Goal: Task Accomplishment & Management: Manage account settings

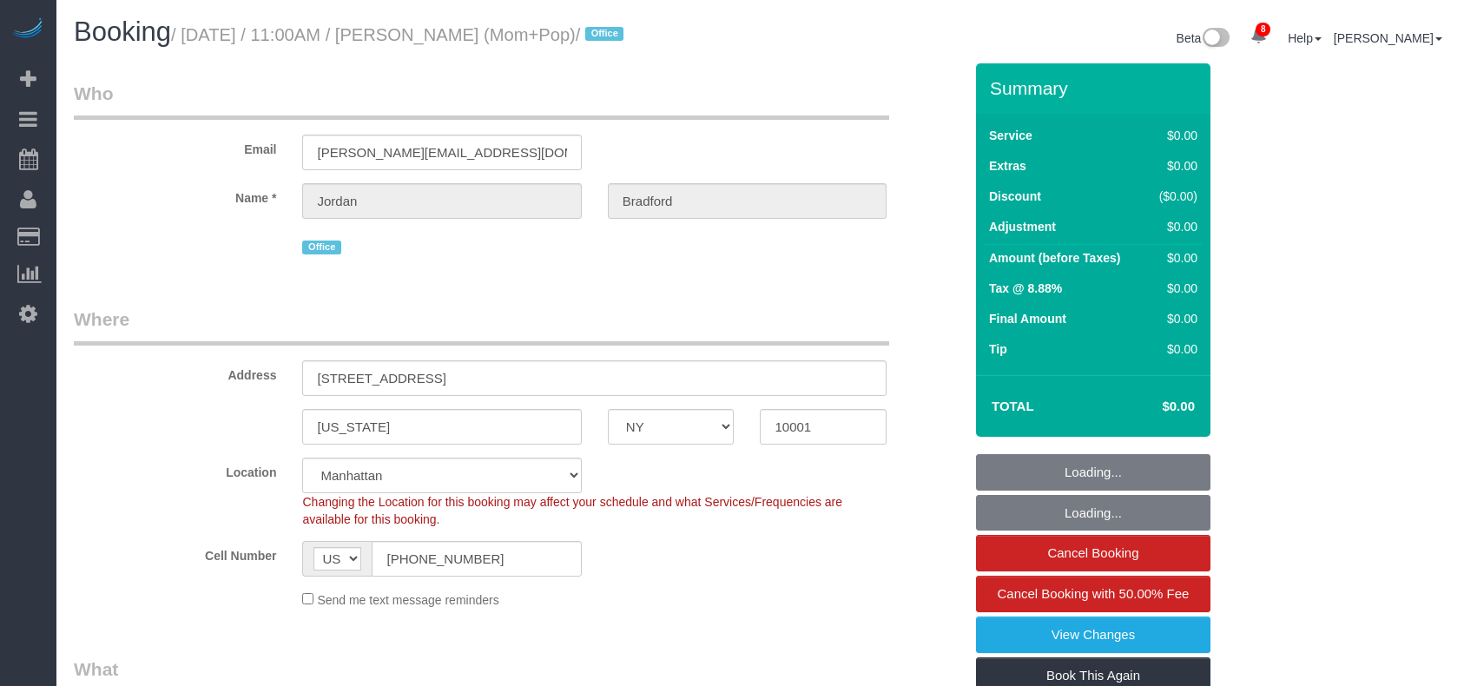
select select "NY"
select select "spot48"
select select "number:89"
select select "number:90"
select select "number:15"
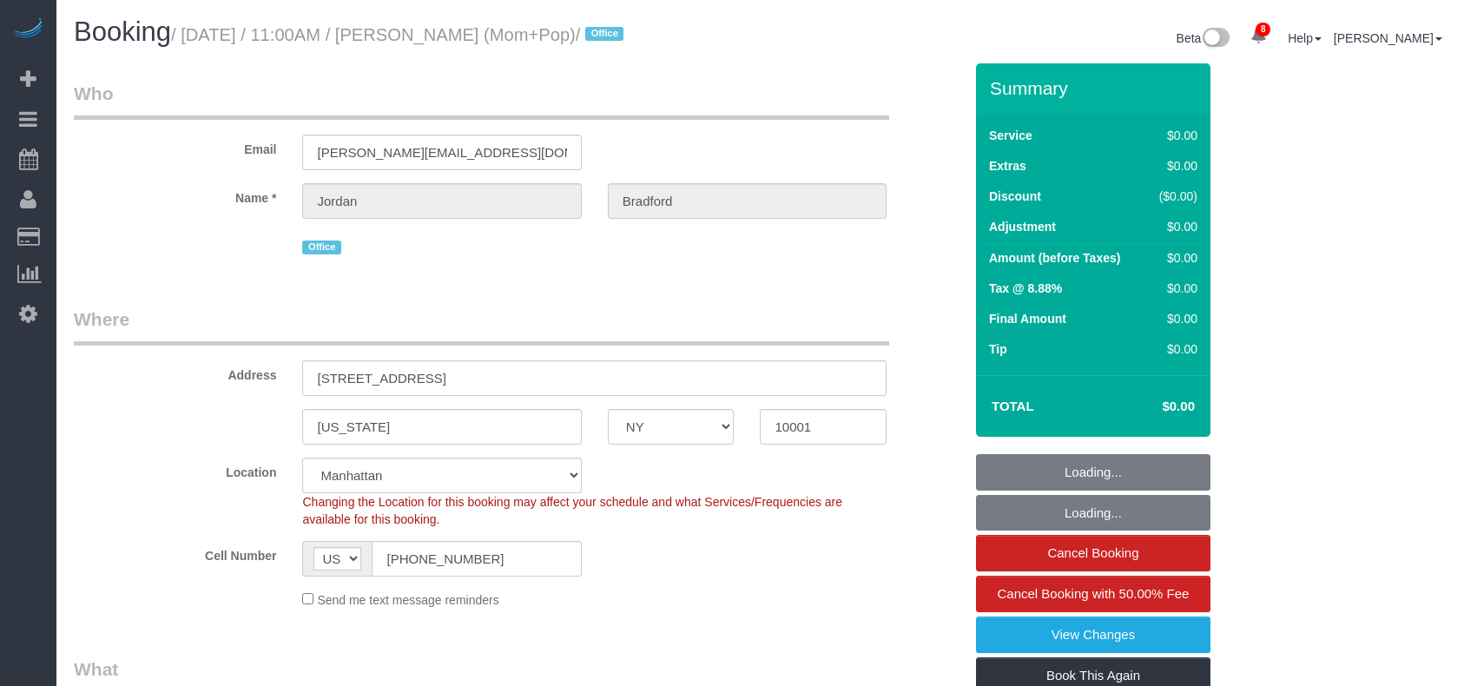
select select "number:7"
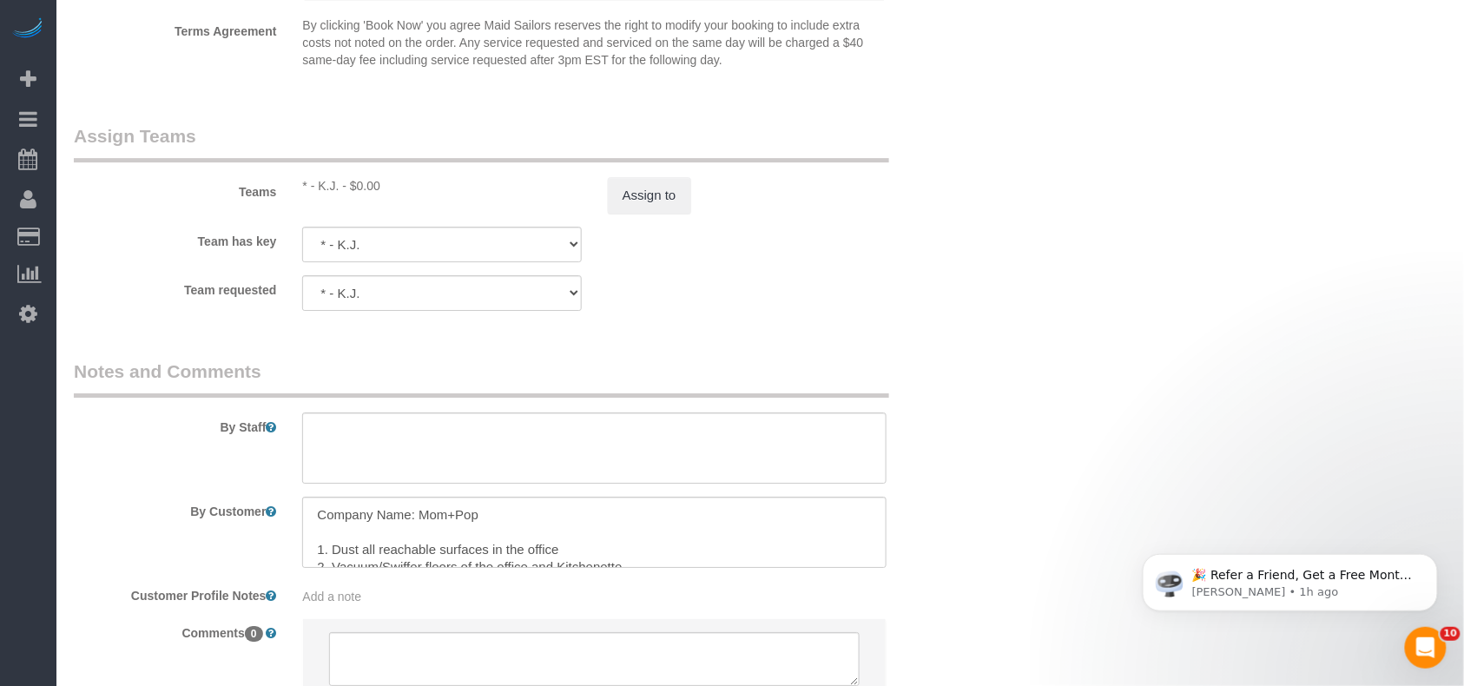
scroll to position [1852, 0]
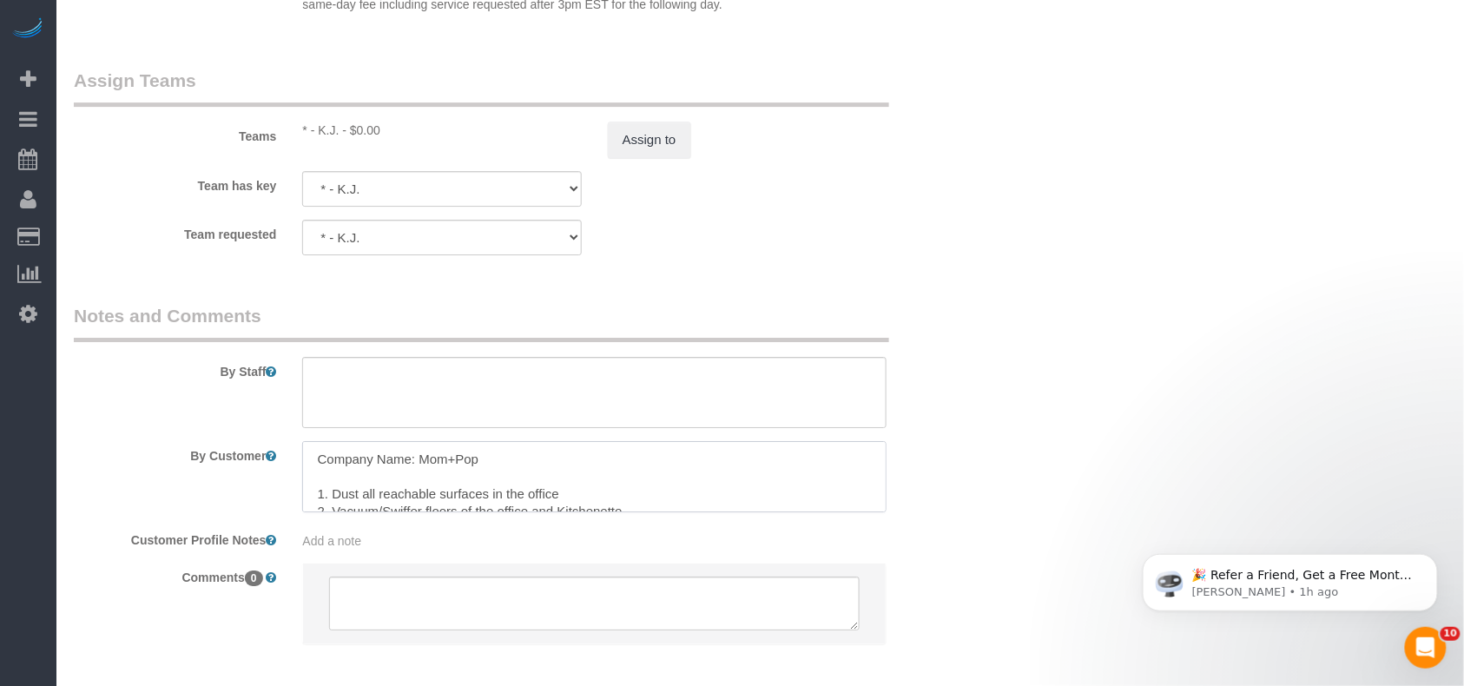
click at [358, 490] on textarea at bounding box center [594, 476] width 584 height 71
click at [351, 494] on textarea at bounding box center [594, 476] width 584 height 71
click at [351, 466] on textarea at bounding box center [594, 476] width 584 height 71
click at [348, 466] on textarea at bounding box center [594, 476] width 584 height 71
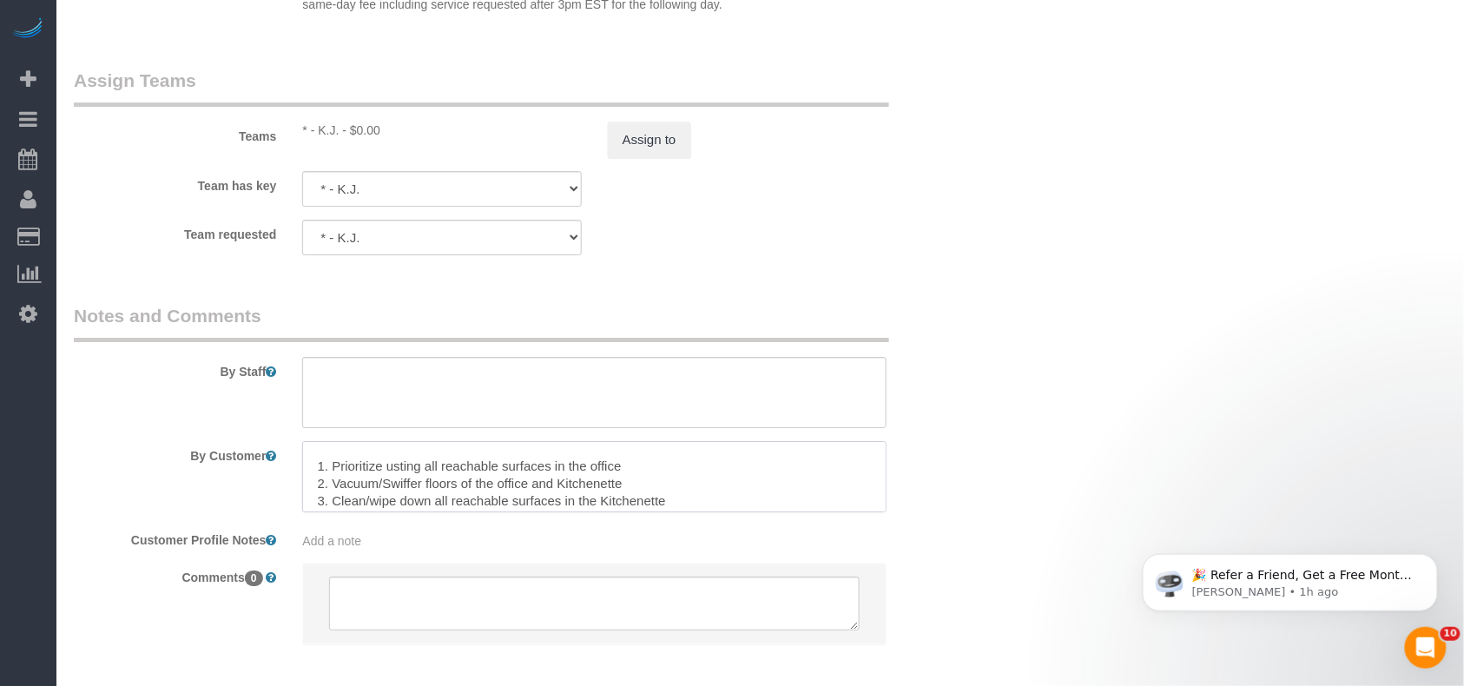
click at [386, 466] on textarea at bounding box center [594, 476] width 584 height 71
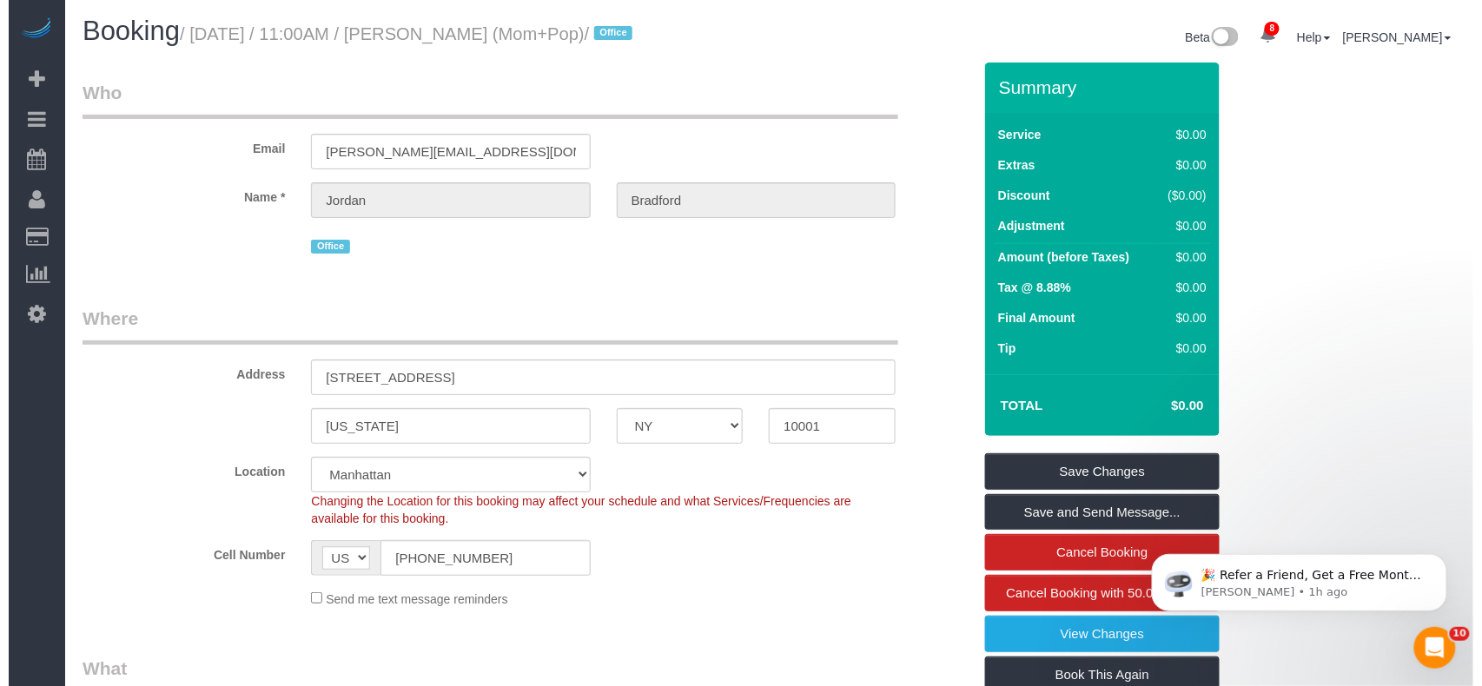
scroll to position [0, 0]
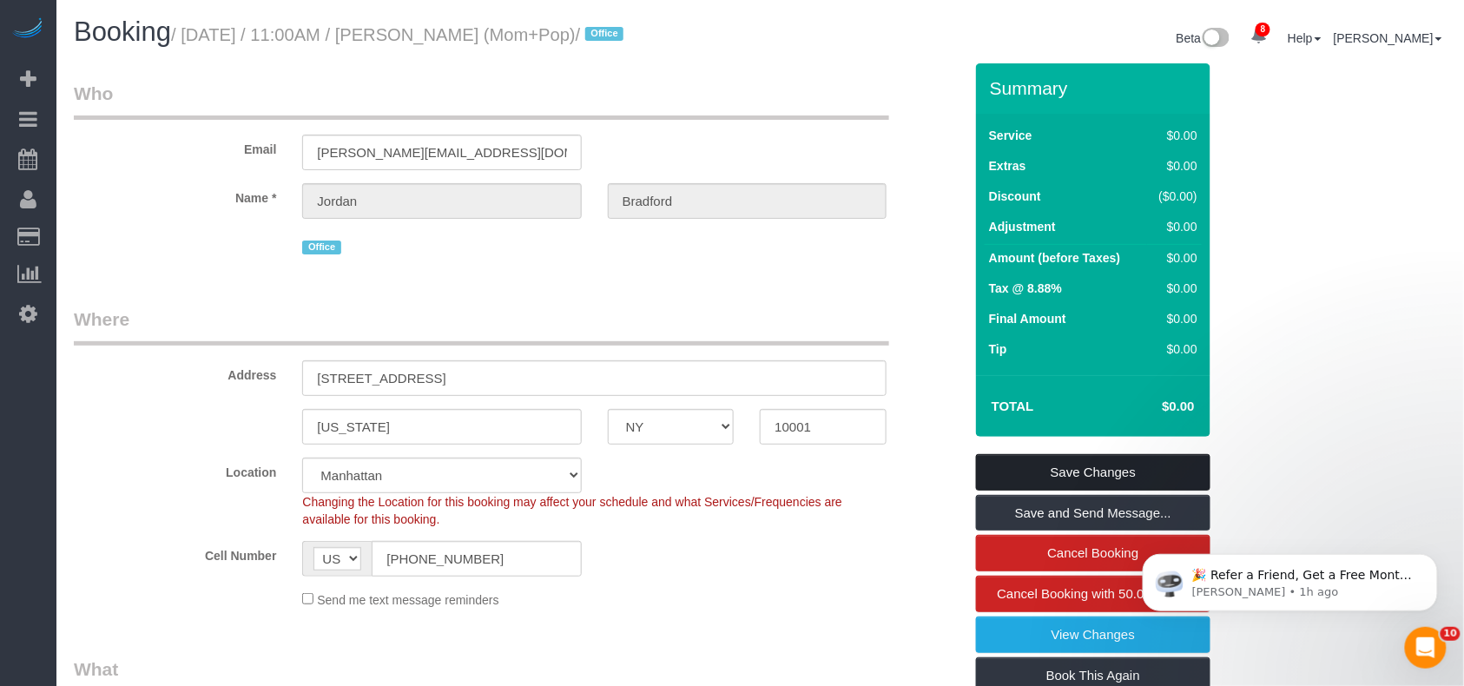
type textarea "Company Name: Mom+Pop 1. Prioritize dusting all reachable surfaces in the offic…"
click at [1092, 467] on link "Save Changes" at bounding box center [1093, 472] width 234 height 36
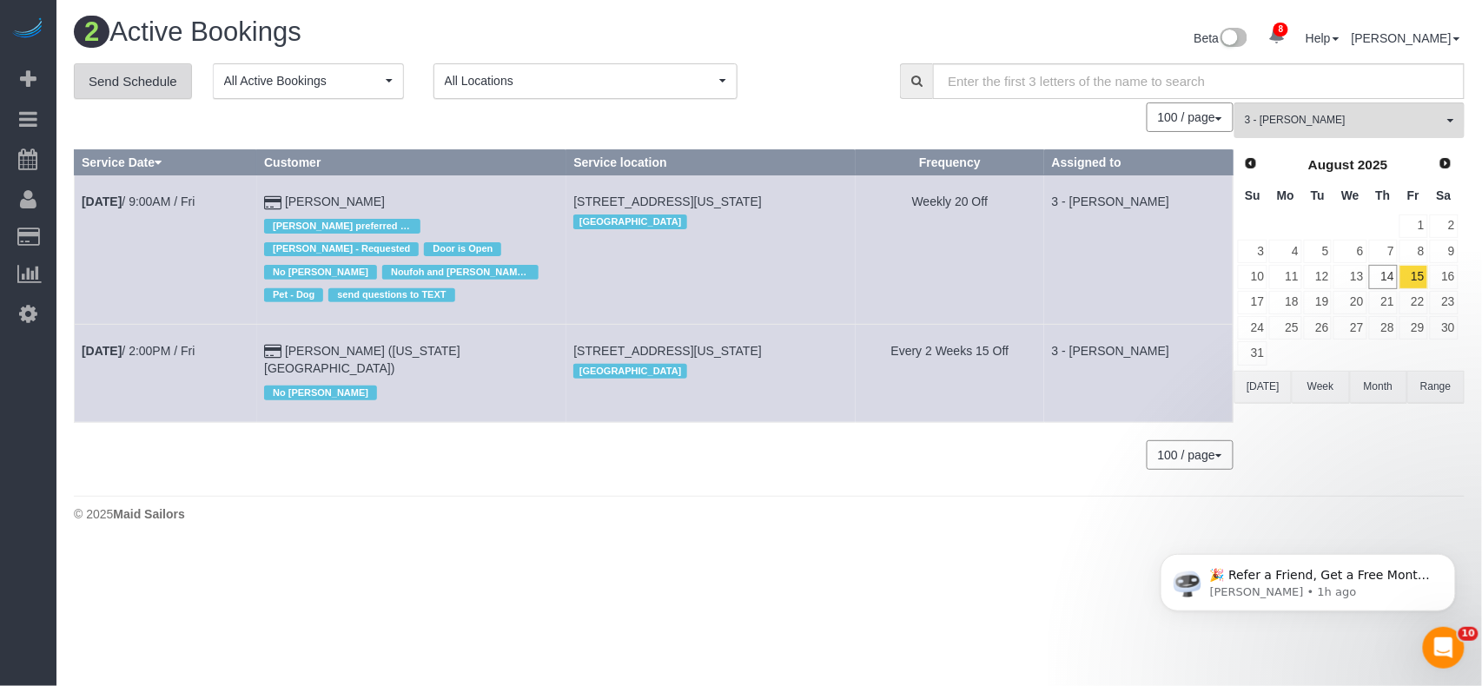
click at [122, 70] on link "Send Schedule" at bounding box center [133, 81] width 118 height 36
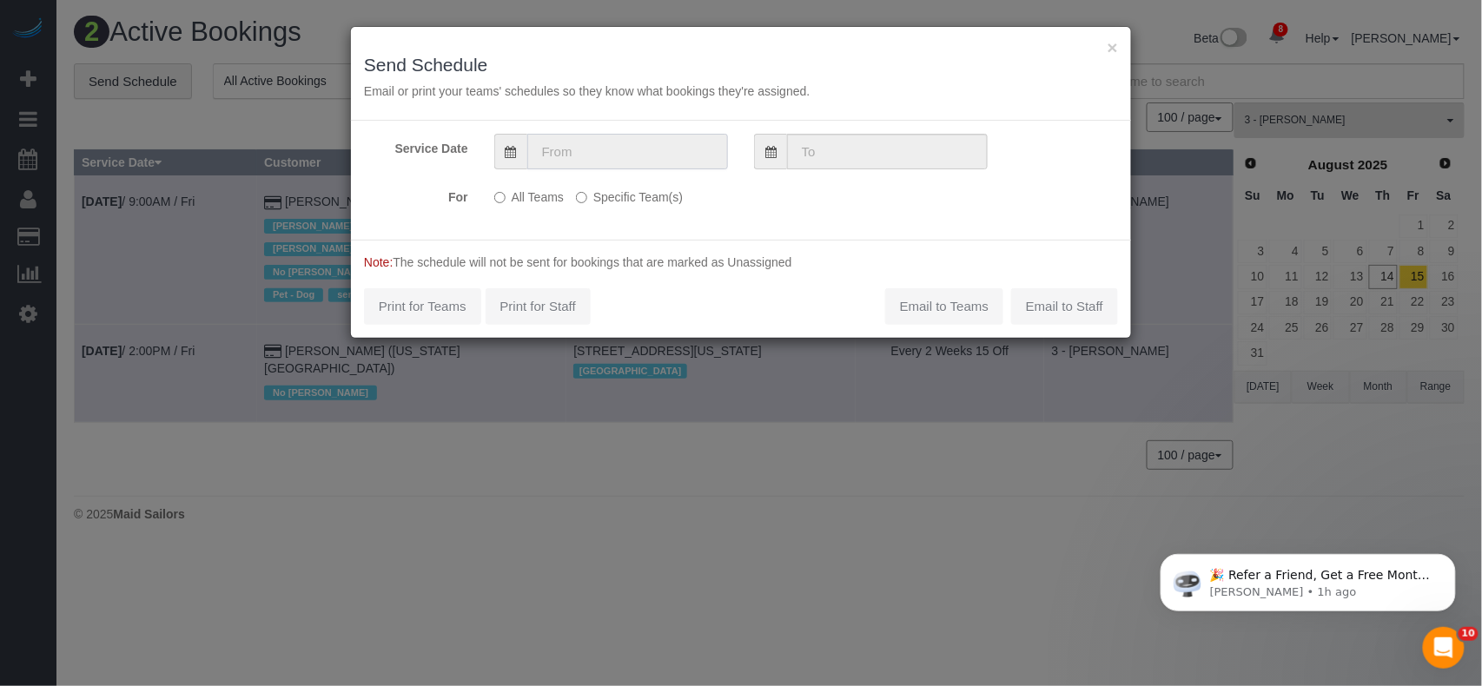
click at [622, 163] on input "text" at bounding box center [627, 152] width 201 height 36
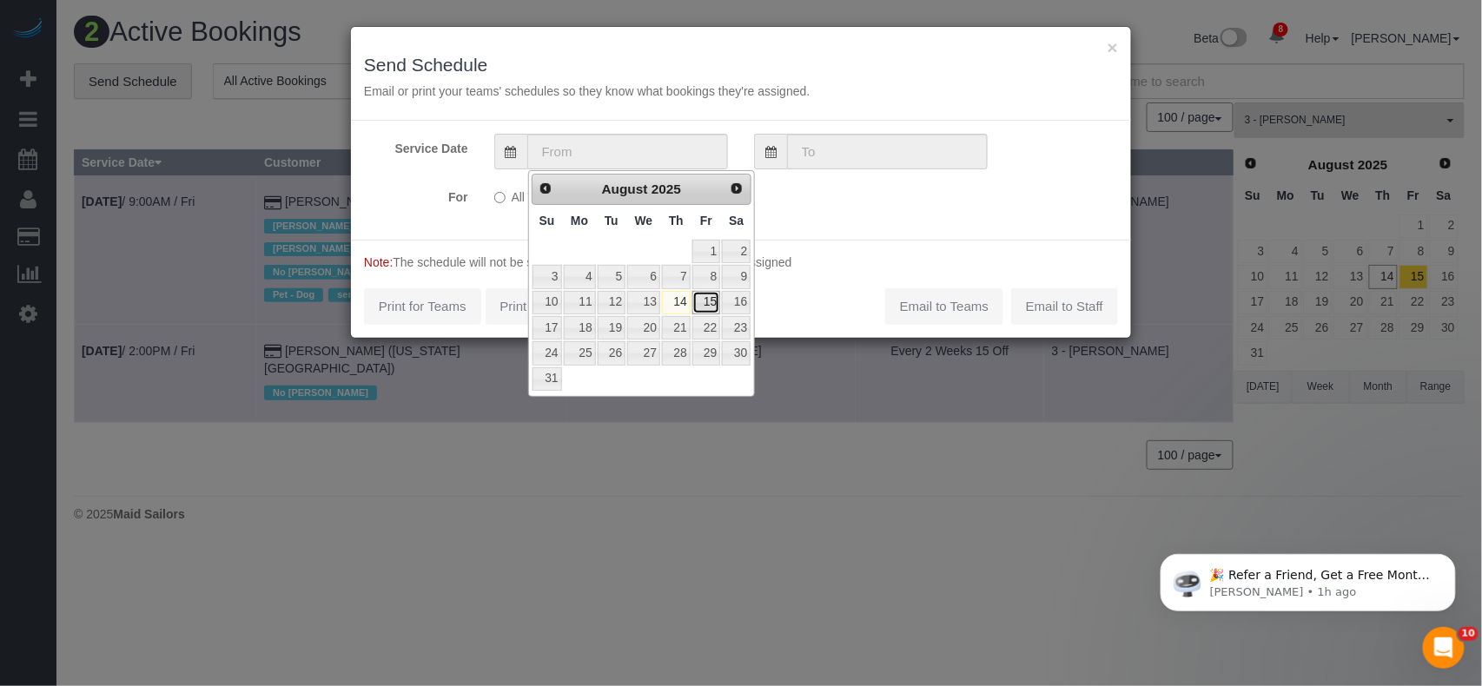
click at [703, 307] on link "15" at bounding box center [706, 302] width 28 height 23
type input "08/15/2025"
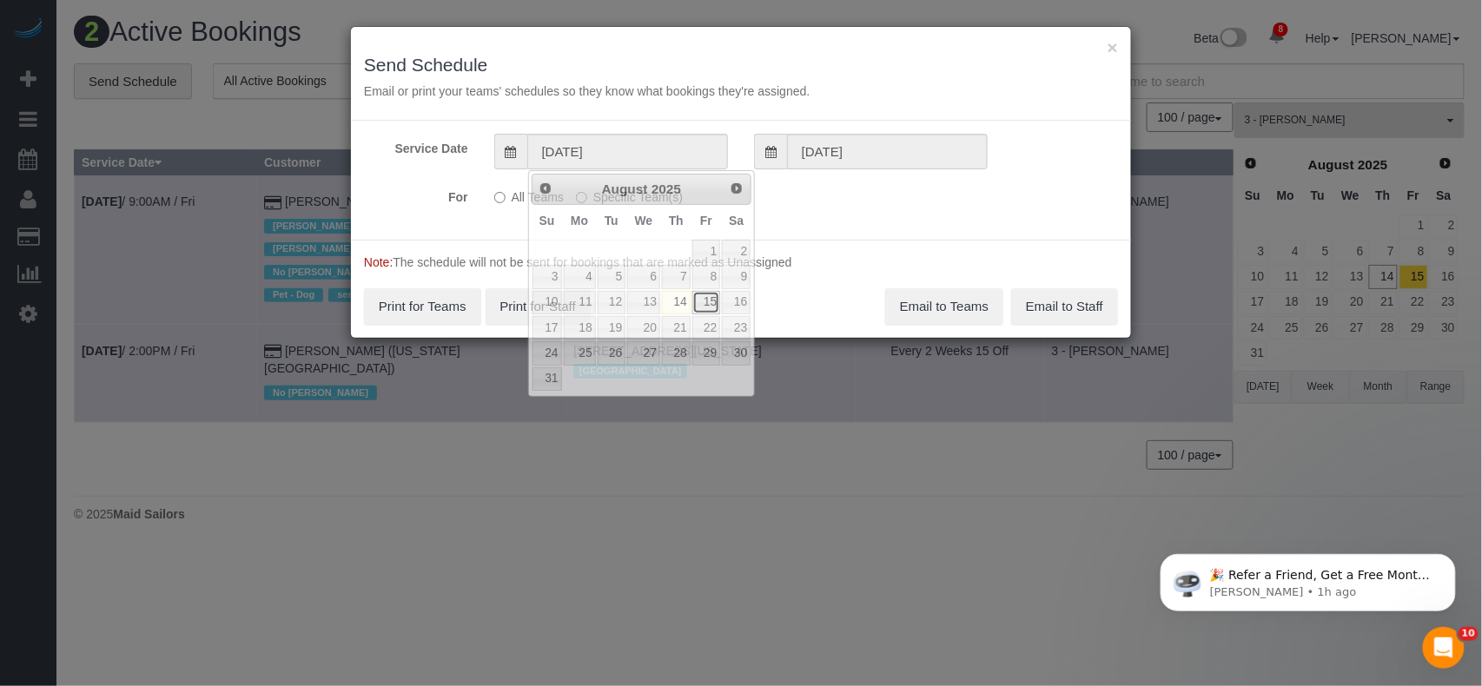
click at [703, 307] on link "15" at bounding box center [706, 302] width 28 height 23
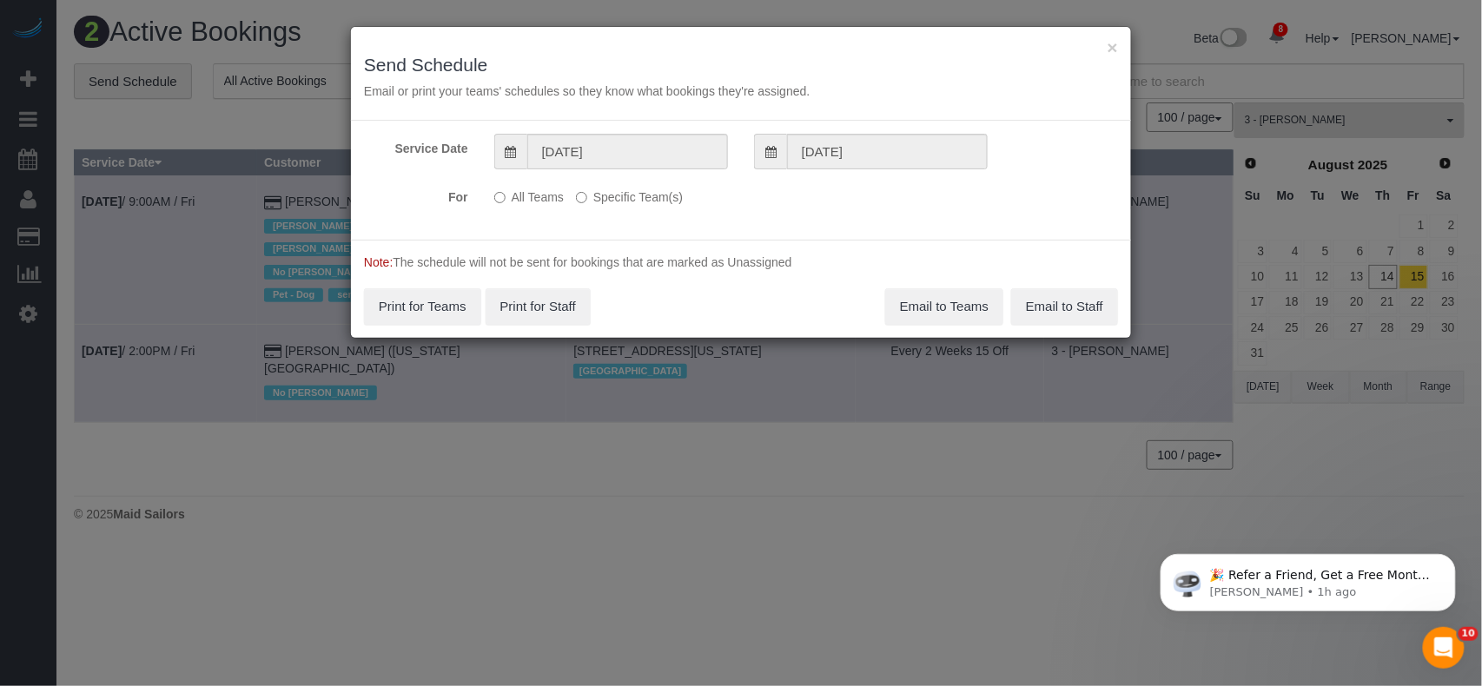
click at [612, 198] on label "Specific Team(s)" at bounding box center [629, 193] width 107 height 23
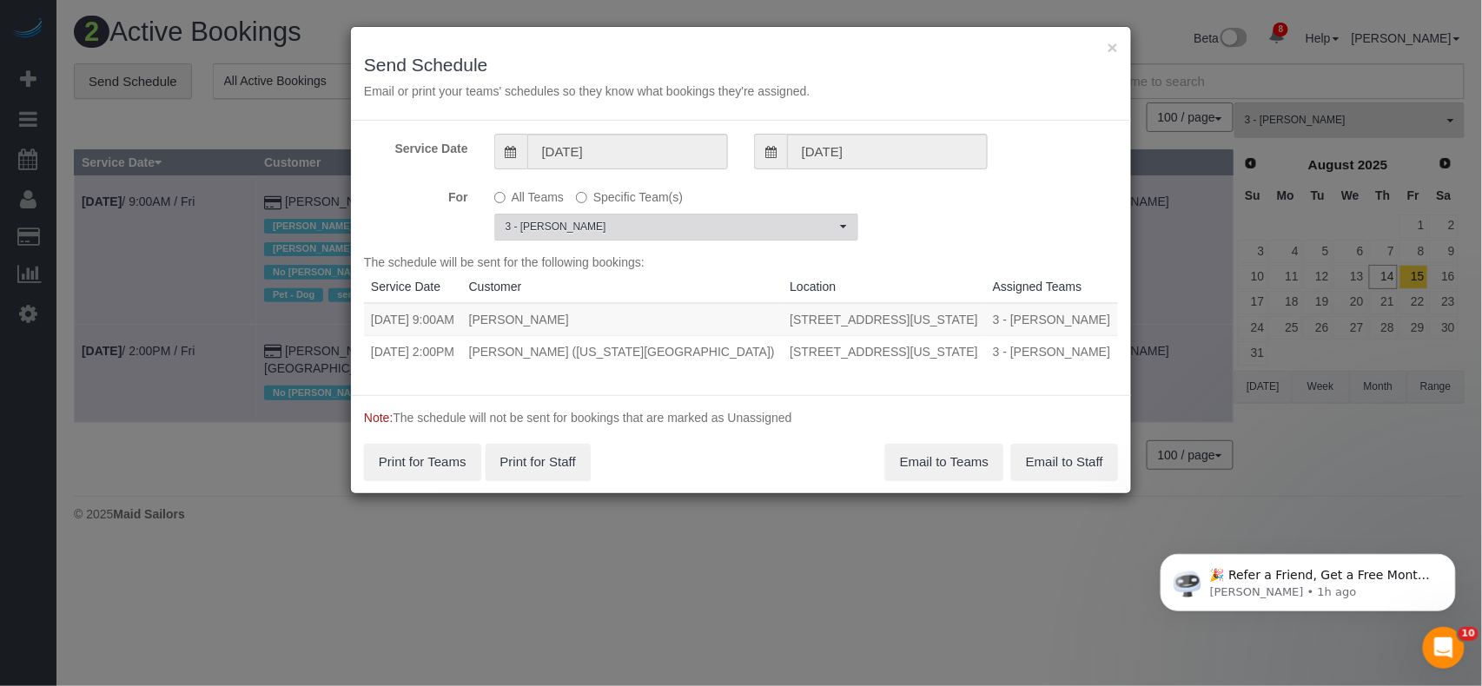
click at [629, 229] on span "3 - [PERSON_NAME]" at bounding box center [670, 227] width 330 height 15
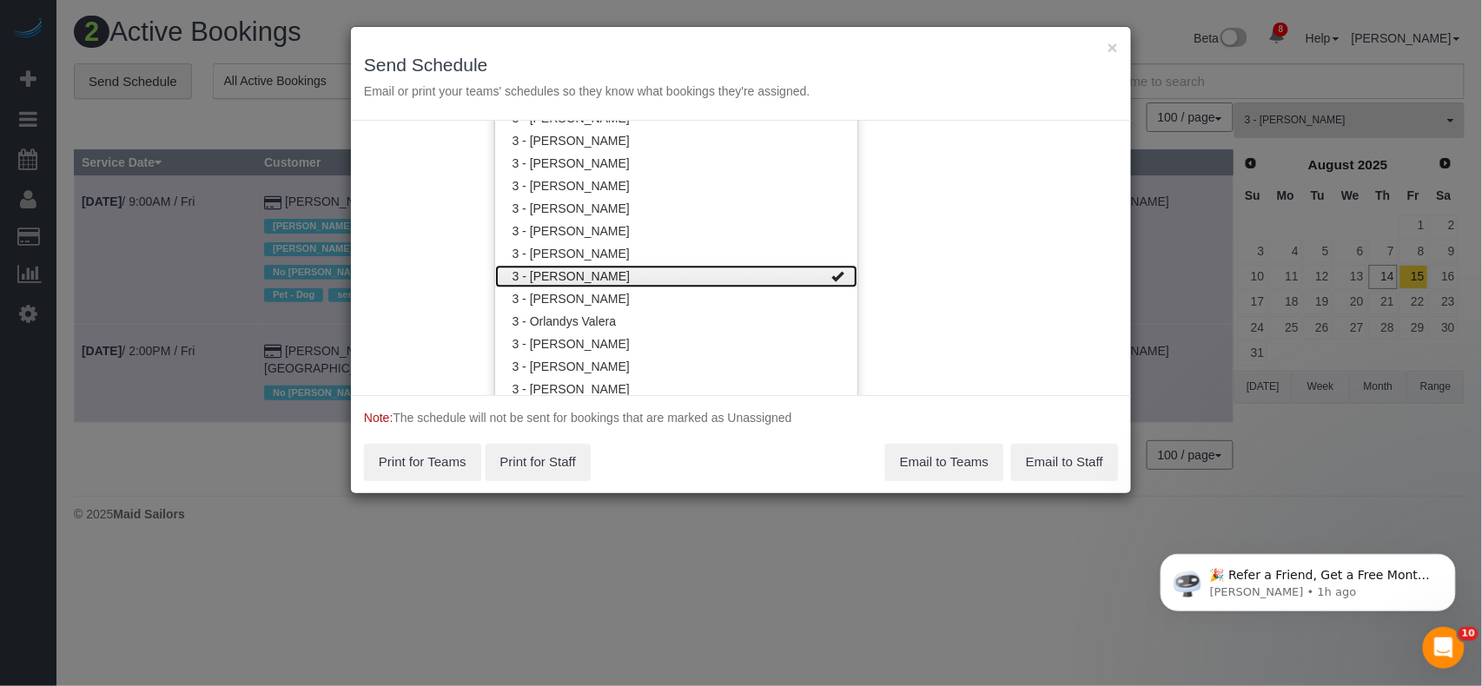
click at [611, 276] on link "3 - [PERSON_NAME]" at bounding box center [676, 276] width 362 height 23
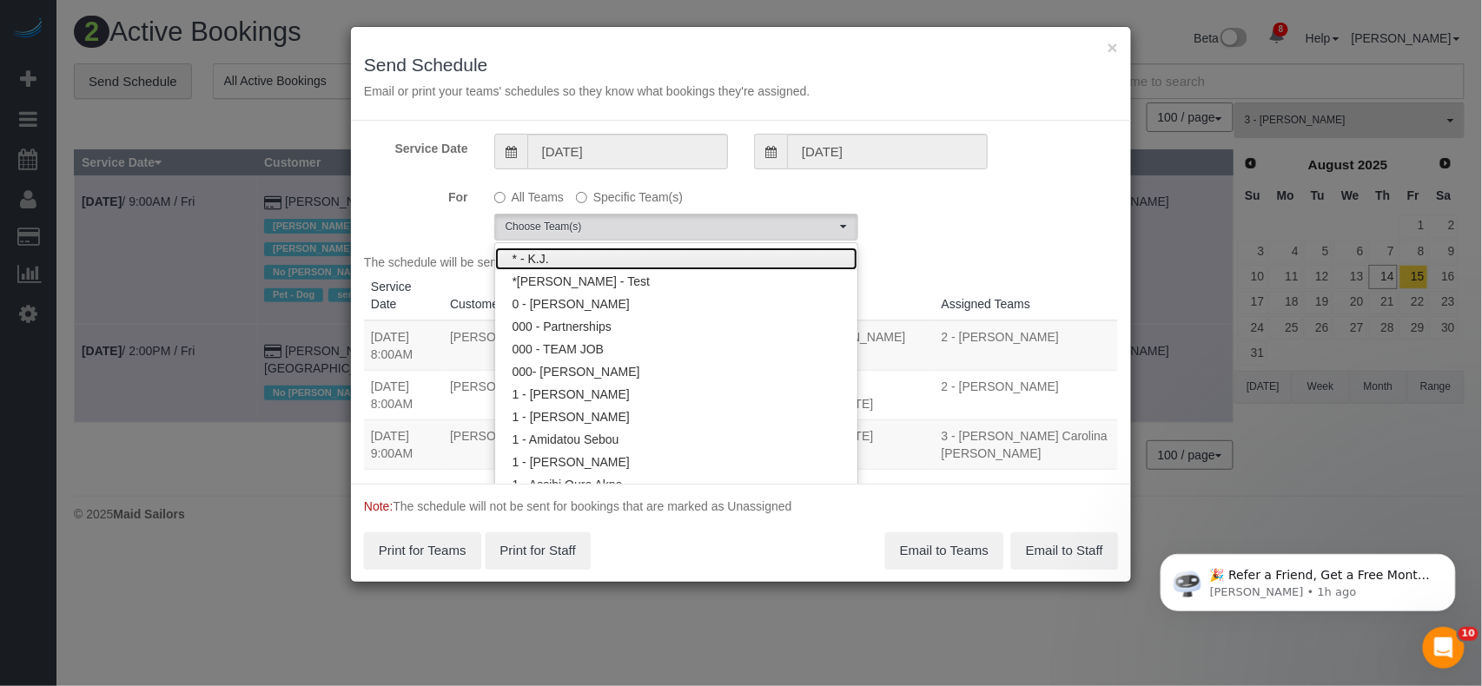
click at [591, 254] on link "* - K.J." at bounding box center [676, 259] width 362 height 23
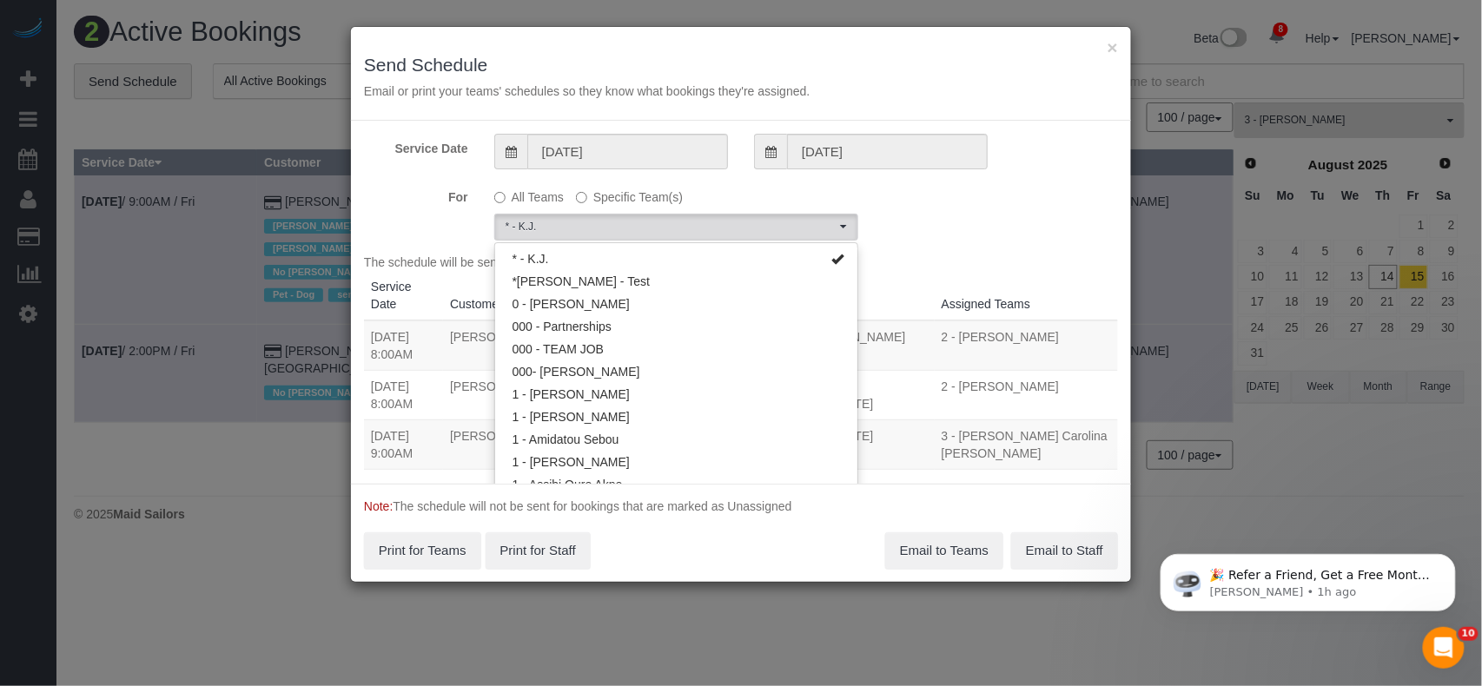
click at [957, 196] on div "For All Teams Specific Team(s) * - K.J. Choose Team(s) * - K.J. *Irene Flores -…" at bounding box center [741, 211] width 780 height 58
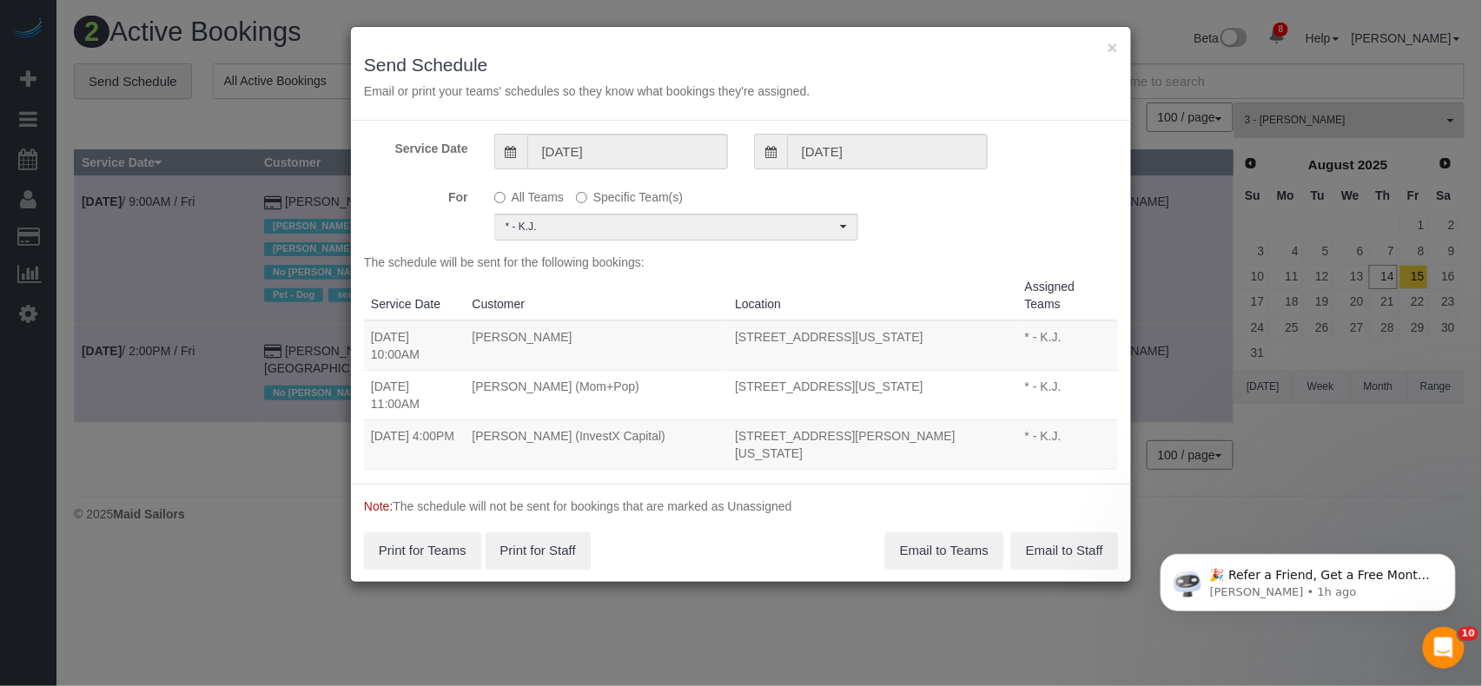
scroll to position [116, 0]
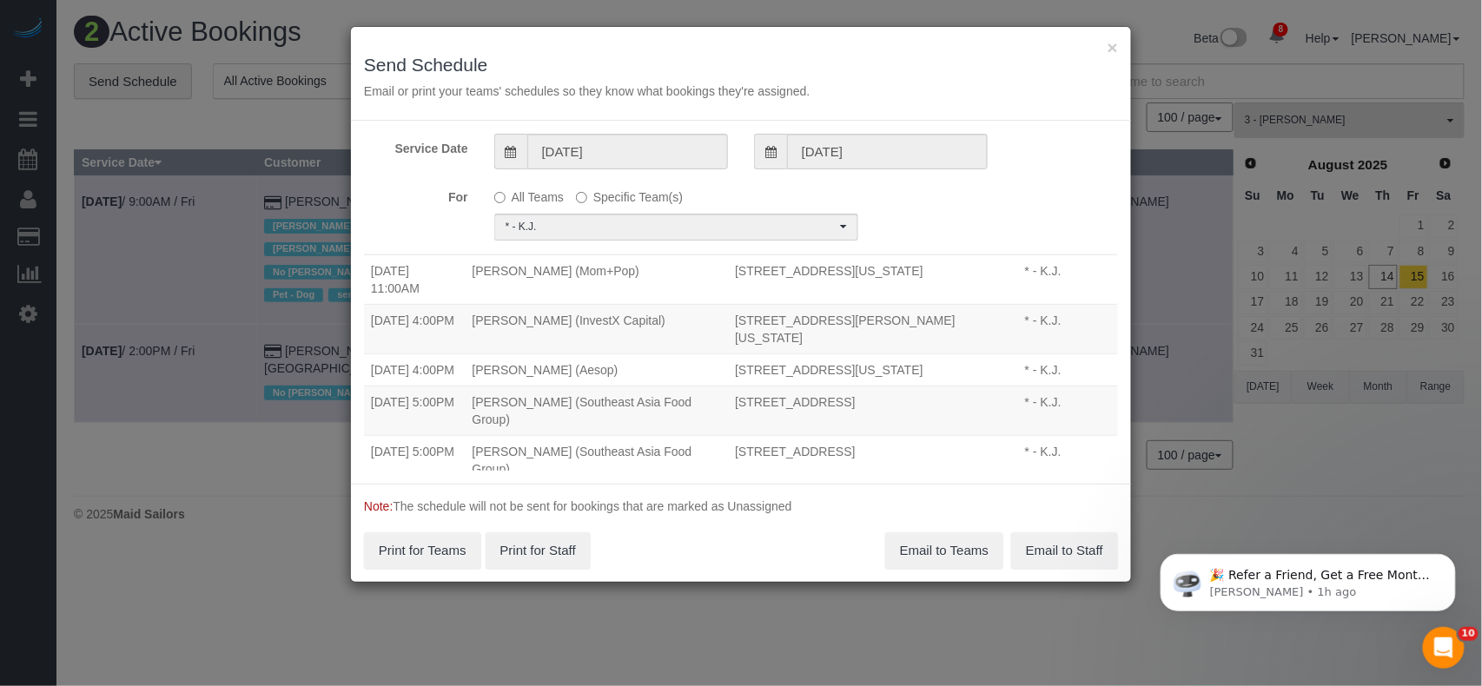
drag, startPoint x: 755, startPoint y: 287, endPoint x: 373, endPoint y: 276, distance: 381.4
click at [373, 276] on tr "08/15/2025 11:00AM Jordan Bradford (Mom+Pop) 1140 Broadway, Suite 1203, New Yor…" at bounding box center [741, 279] width 754 height 50
copy tr "08/15/2025 11:00AM Jordan Bradford (Mom+Pop) 1140 Broadway, Suite 1203, New Yor…"
click at [960, 542] on button "Email to Teams" at bounding box center [944, 550] width 118 height 36
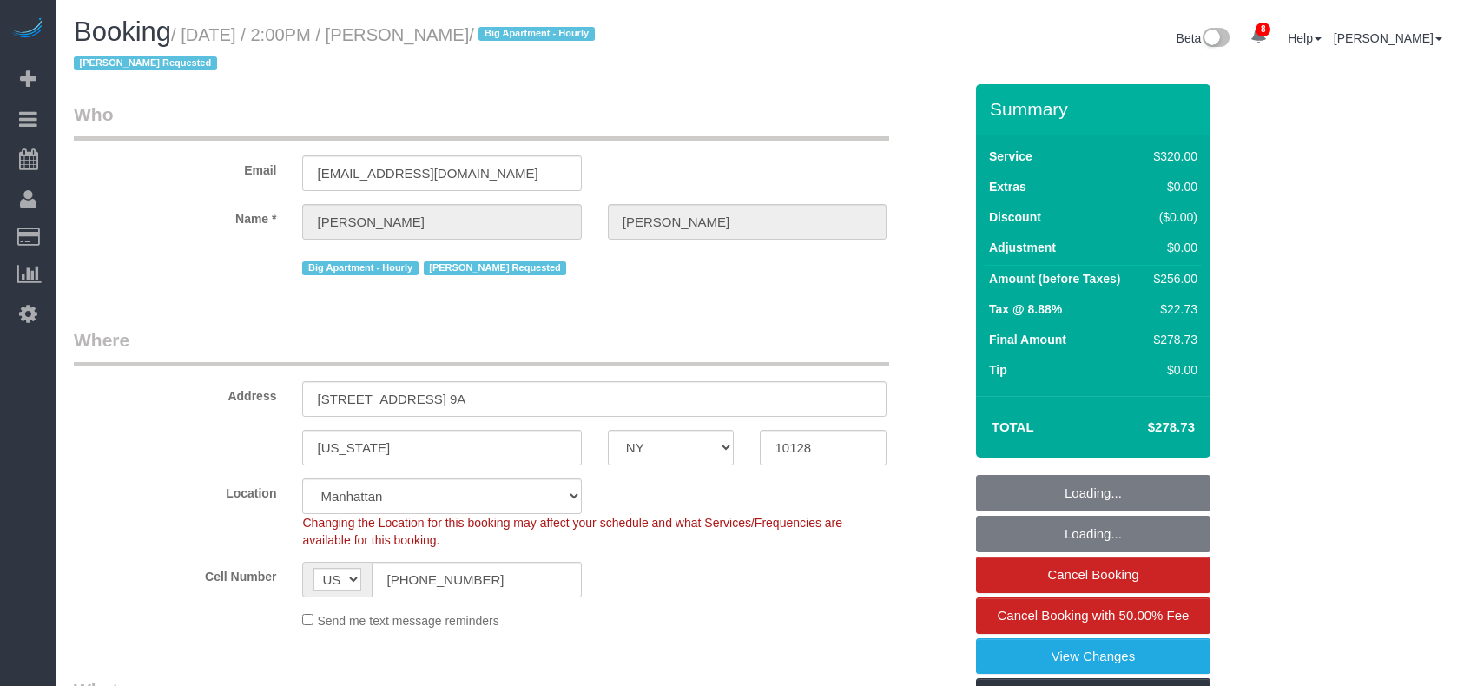
select select "NY"
select select "240"
select select "spot1"
select select "number:89"
select select "number:90"
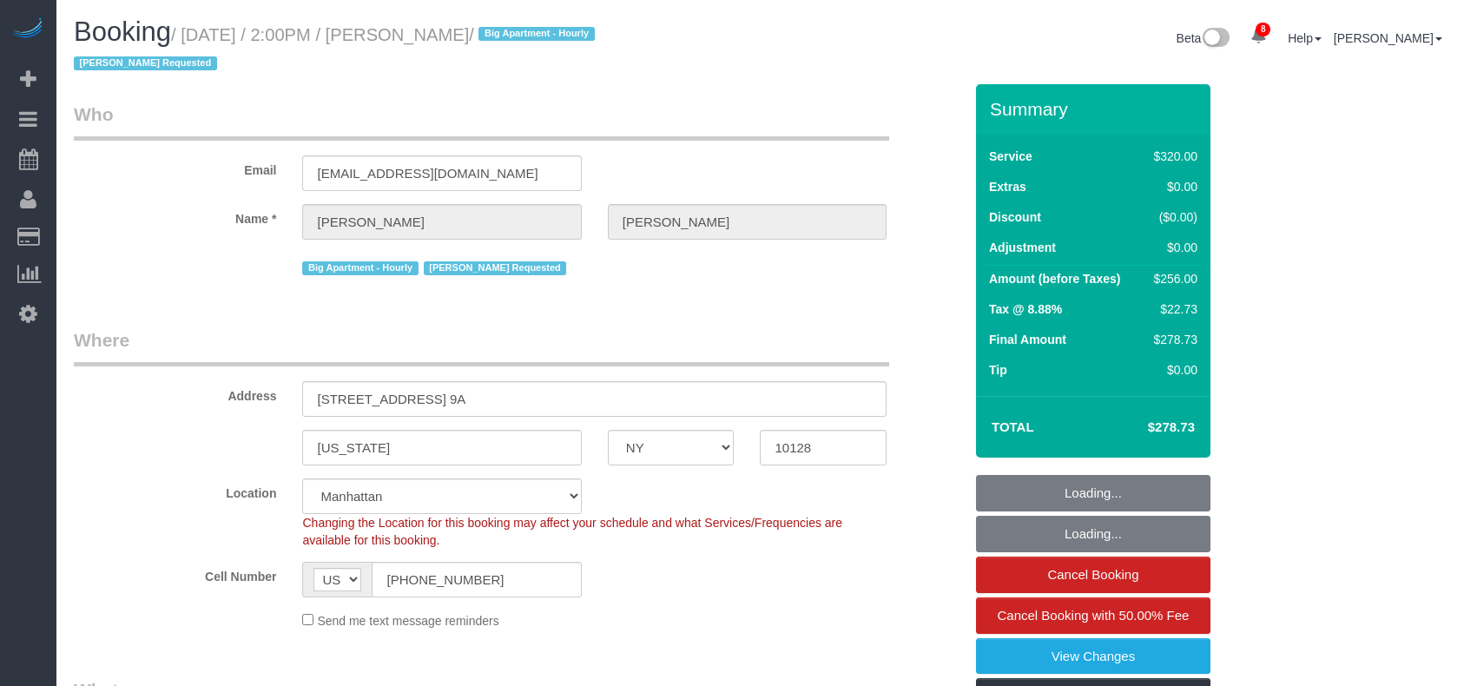
select select "number:15"
select select "number:5"
select select "NY"
select select "150"
select select "number:89"
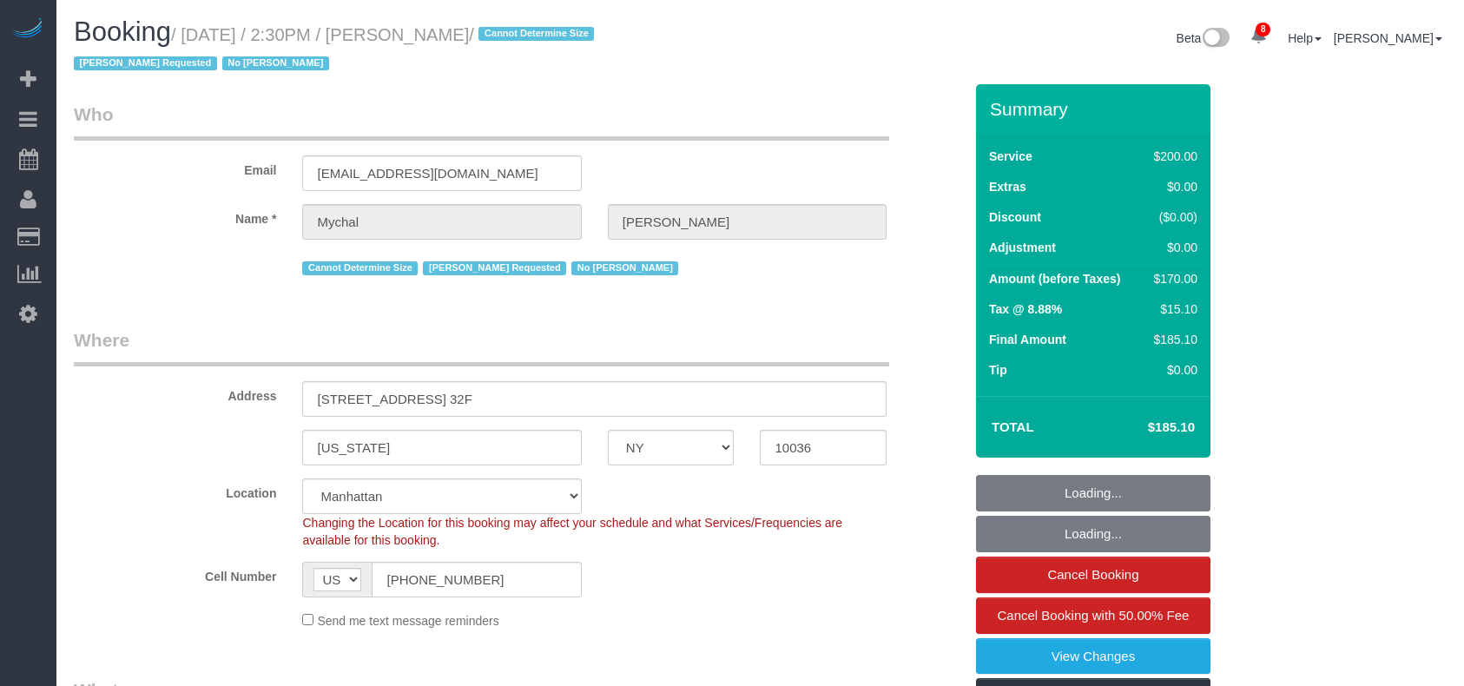
select select "number:90"
select select "number:15"
select select "number:6"
select select "object:1373"
drag, startPoint x: 405, startPoint y: 31, endPoint x: 188, endPoint y: 35, distance: 217.1
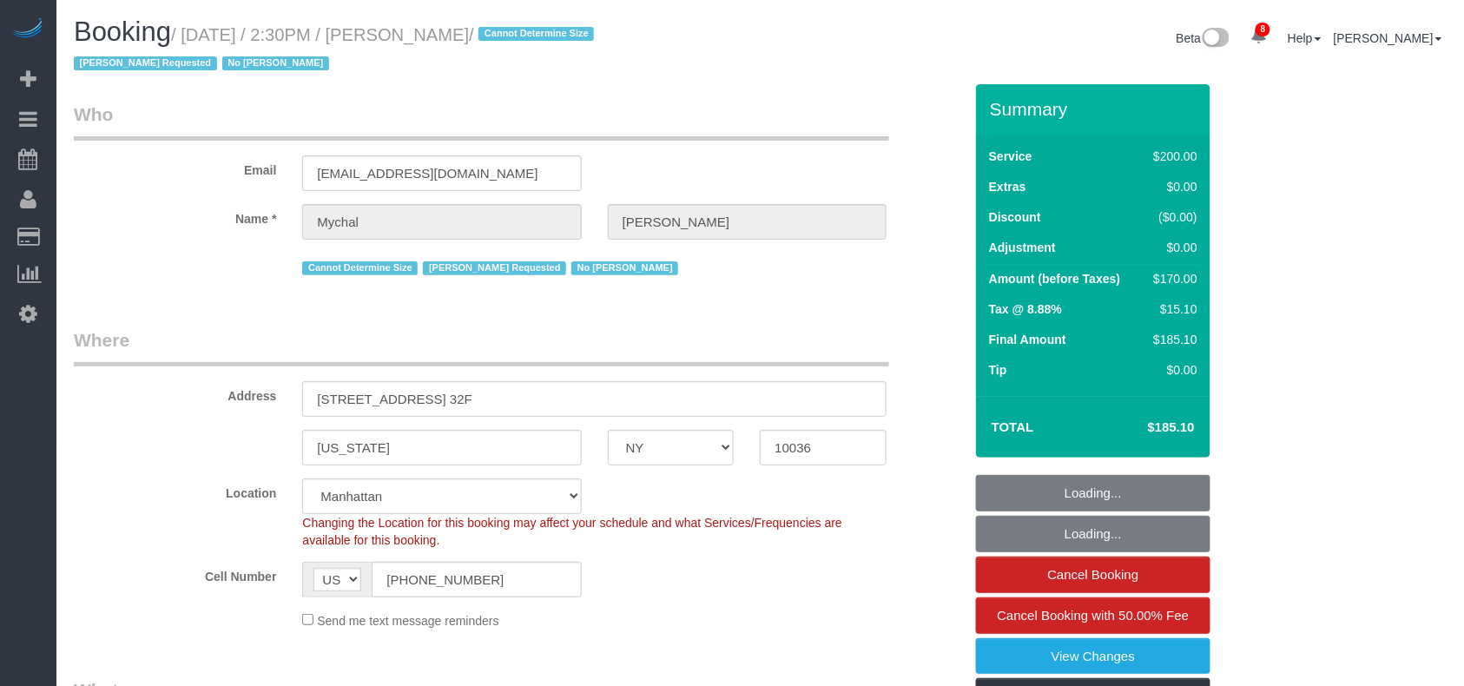
click at [188, 35] on small "/ August 14, 2025 / 2:30PM / Mychal Harrison / Cannot Determine Size Isabella S…" at bounding box center [336, 49] width 525 height 49
